Goal: Task Accomplishment & Management: Complete application form

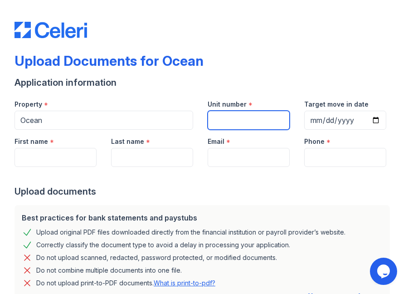
click at [219, 117] on input "Unit number" at bounding box center [248, 120] width 82 height 19
type input "2612"
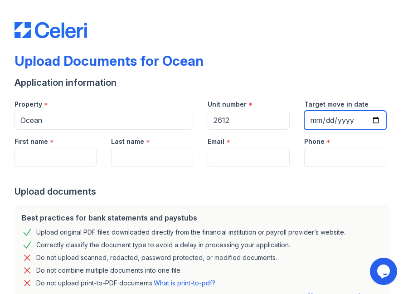
click at [309, 119] on input "Target move in date" at bounding box center [345, 120] width 82 height 19
type input "0001-10-18"
type input "[DATE]"
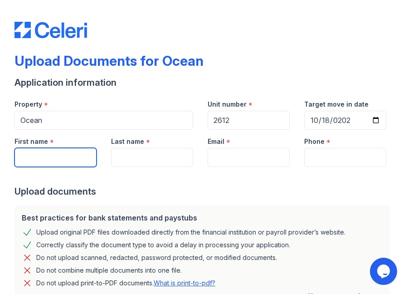
click at [42, 158] on input "First name" at bounding box center [55, 157] width 82 height 19
type input "[PERSON_NAME]"
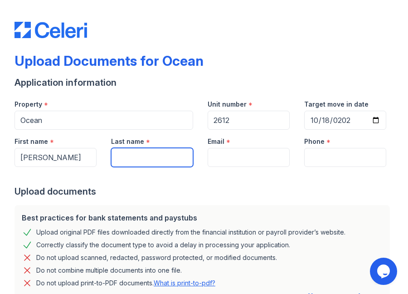
type input "[PERSON_NAME]"
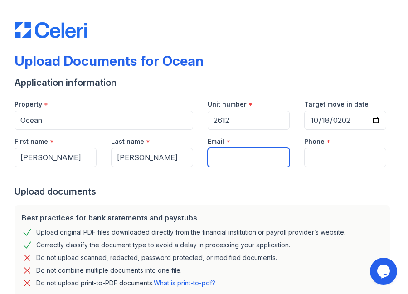
type input "[PERSON_NAME][EMAIL_ADDRESS][DOMAIN_NAME]"
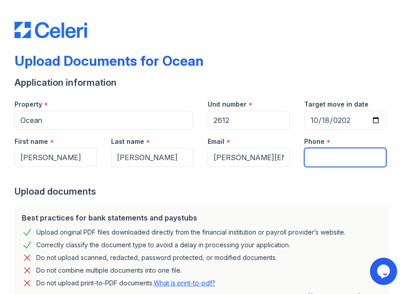
type input "8185175339"
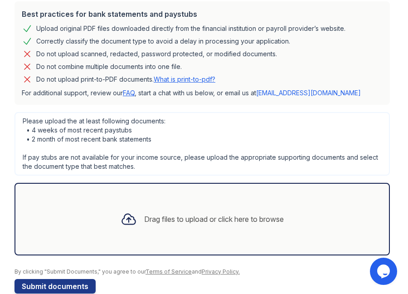
scroll to position [221, 0]
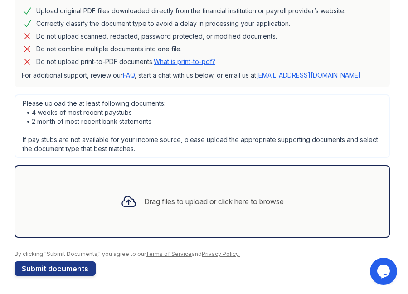
click at [179, 203] on div "Drag files to upload or click here to browse" at bounding box center [214, 201] width 140 height 11
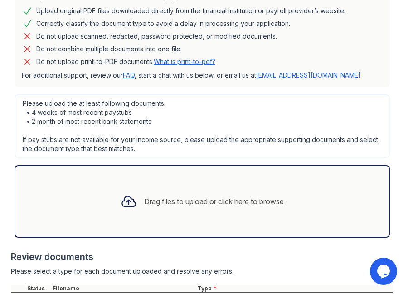
scroll to position [314, 0]
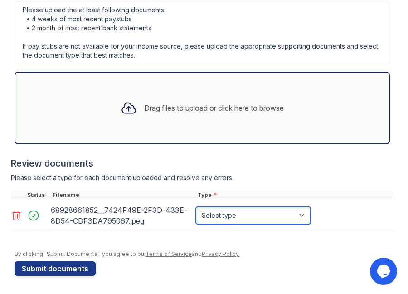
click at [303, 217] on select "Select type Paystub Bank Statement Offer Letter Tax Documents Benefit Award Let…" at bounding box center [253, 215] width 115 height 17
select select "other"
click at [196, 207] on select "Select type Paystub Bank Statement Offer Letter Tax Documents Benefit Award Let…" at bounding box center [253, 215] width 115 height 17
click at [91, 211] on div "68928661852__7424F49E-2F3D-433E-8D54-CDF3DA795067.jpeg" at bounding box center [121, 215] width 141 height 25
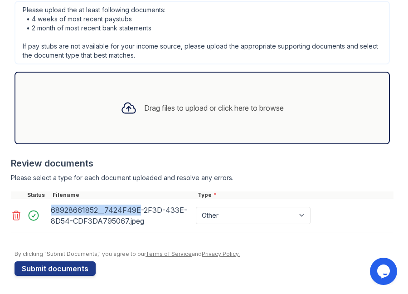
click at [91, 211] on div "68928661852__7424F49E-2F3D-433E-8D54-CDF3DA795067.jpeg" at bounding box center [121, 215] width 141 height 25
click at [73, 268] on button "Submit documents" at bounding box center [54, 268] width 81 height 14
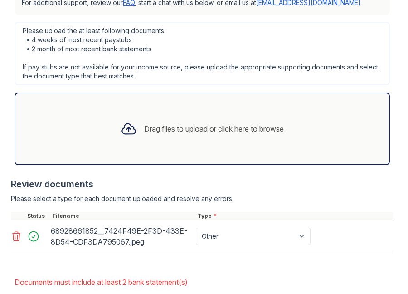
scroll to position [347, 0]
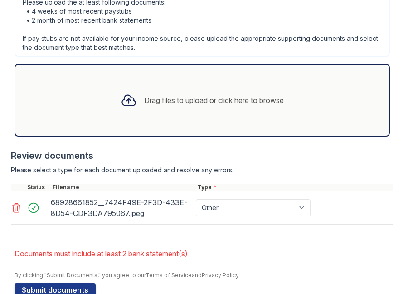
click at [14, 207] on icon at bounding box center [16, 207] width 11 height 11
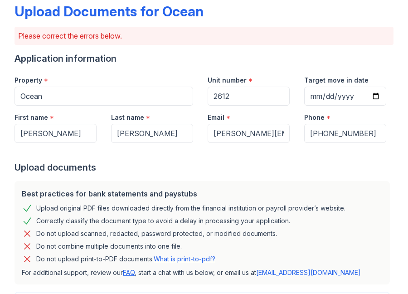
scroll to position [0, 0]
